Goal: Find specific page/section: Find specific page/section

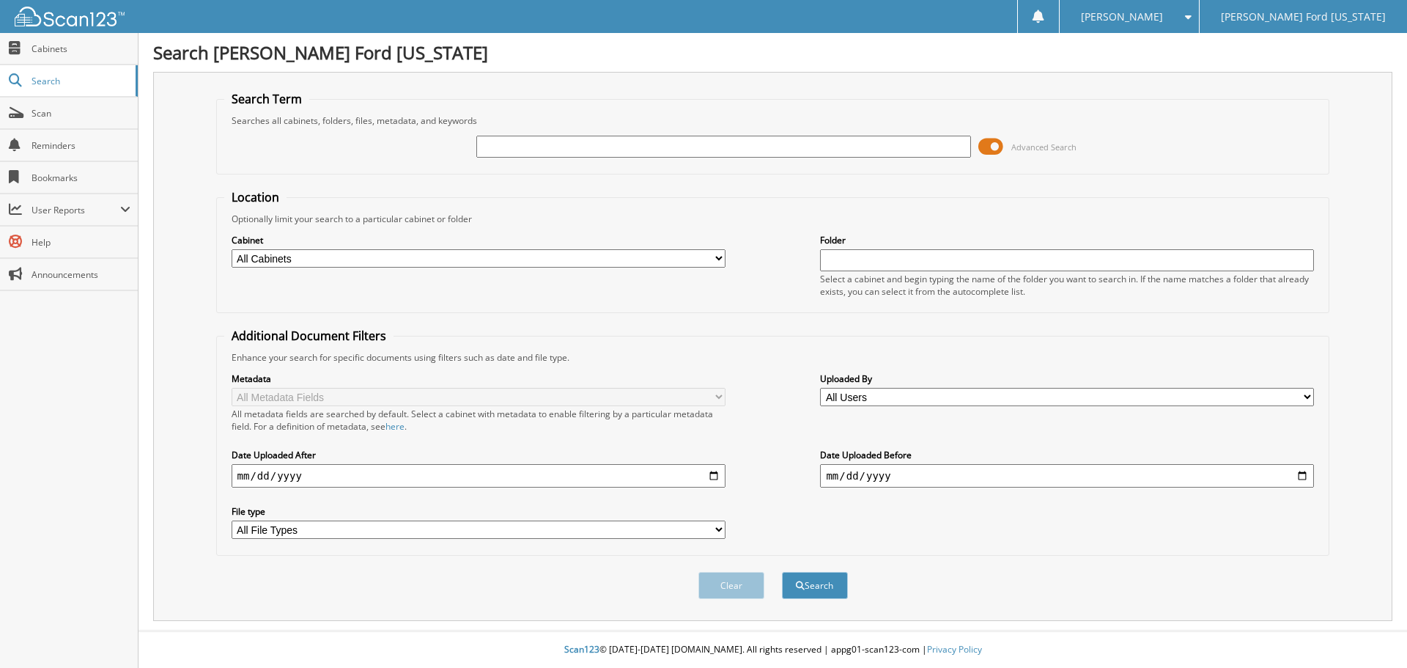
click at [635, 147] on input "text" at bounding box center [723, 147] width 494 height 22
type input "66597"
click at [815, 593] on button "Search" at bounding box center [815, 585] width 66 height 27
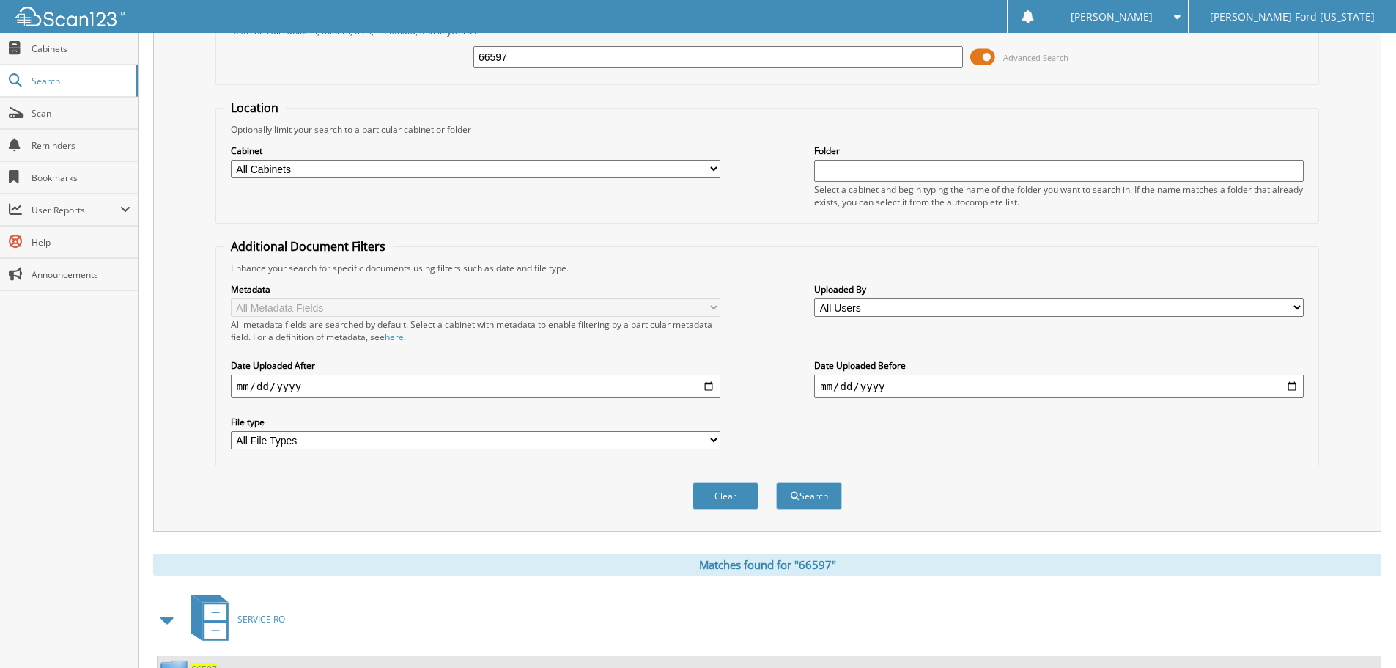
scroll to position [209, 0]
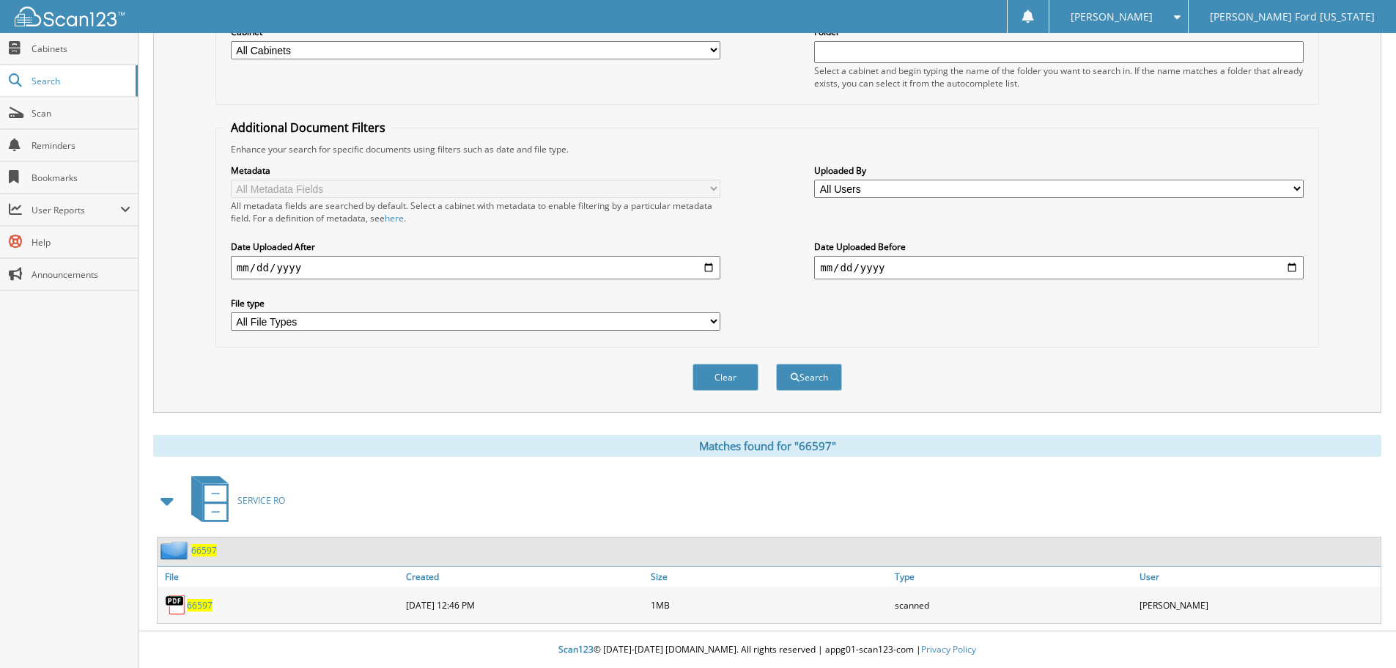
click at [195, 608] on span "66597" at bounding box center [200, 605] width 26 height 12
